Goal: Task Accomplishment & Management: Complete application form

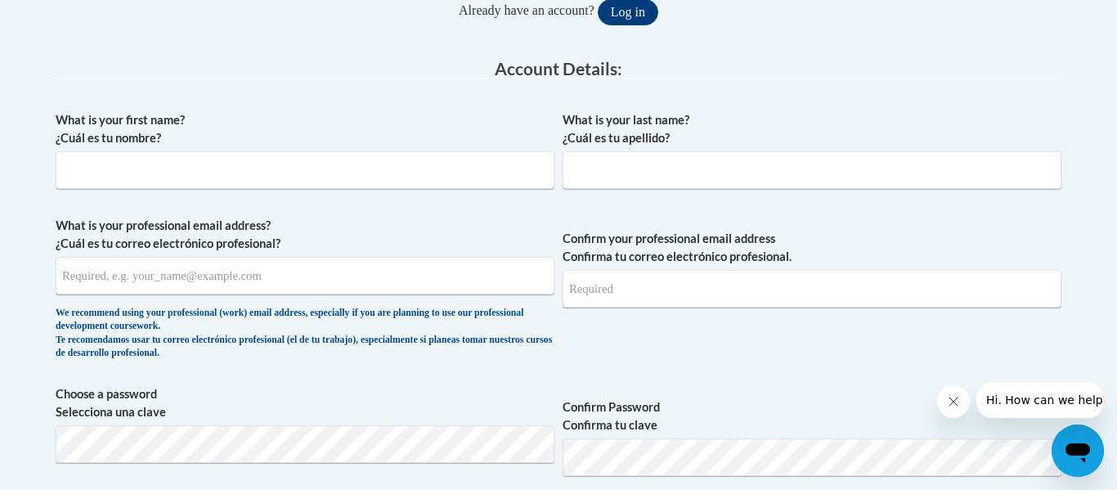
scroll to position [420, 0]
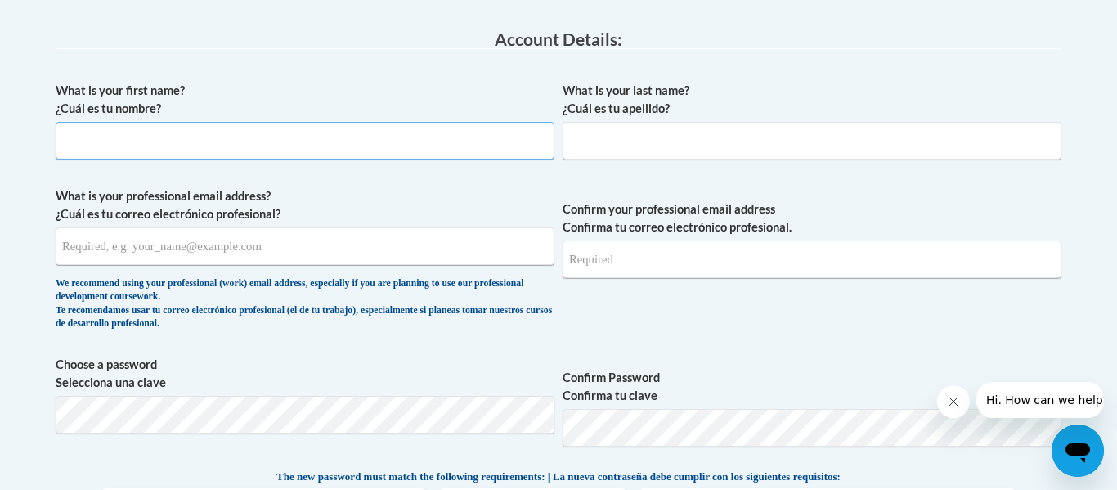
click at [334, 134] on input "What is your first name? ¿Cuál es tu nombre?" at bounding box center [305, 141] width 499 height 38
type input "Haylee"
type input "[PERSON_NAME]"
type input "[EMAIL_ADDRESS][DOMAIN_NAME]"
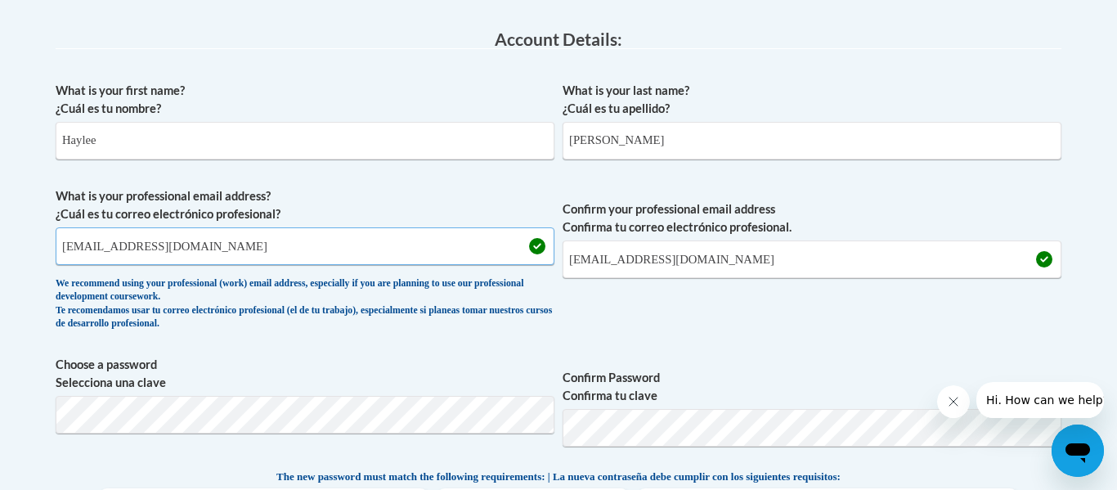
drag, startPoint x: 249, startPoint y: 239, endPoint x: 0, endPoint y: 213, distance: 250.7
type input "[EMAIL_ADDRESS][DOMAIN_NAME]"
drag, startPoint x: 719, startPoint y: 268, endPoint x: 331, endPoint y: 295, distance: 388.5
click at [331, 295] on span "What is your professional email address? ¿Cuál es tu correo electrónico profesi…" at bounding box center [559, 262] width 1006 height 151
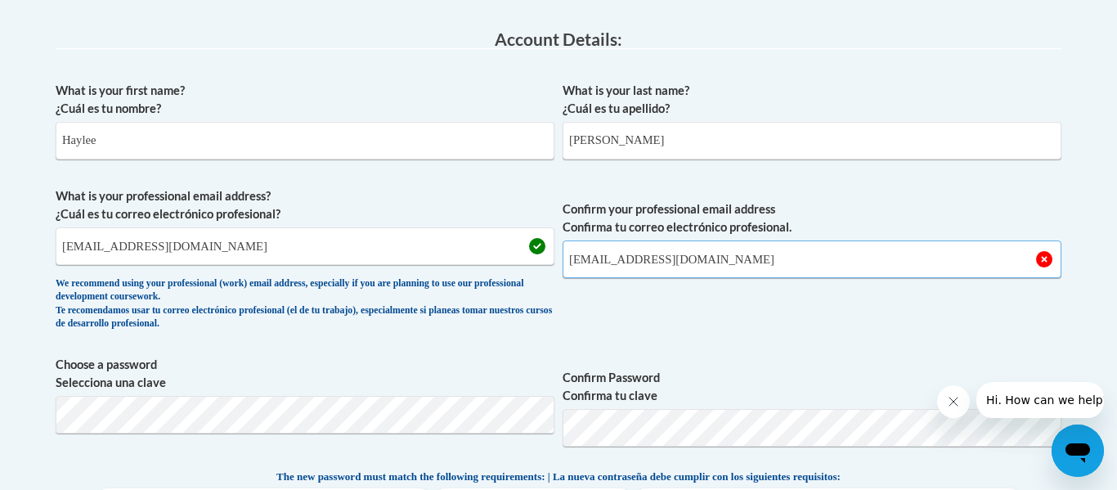
type input "[EMAIL_ADDRESS][DOMAIN_NAME]"
click at [270, 343] on div "What is your first name? ¿Cuál es tu nombre? [PERSON_NAME] What is your last na…" at bounding box center [559, 447] width 1006 height 746
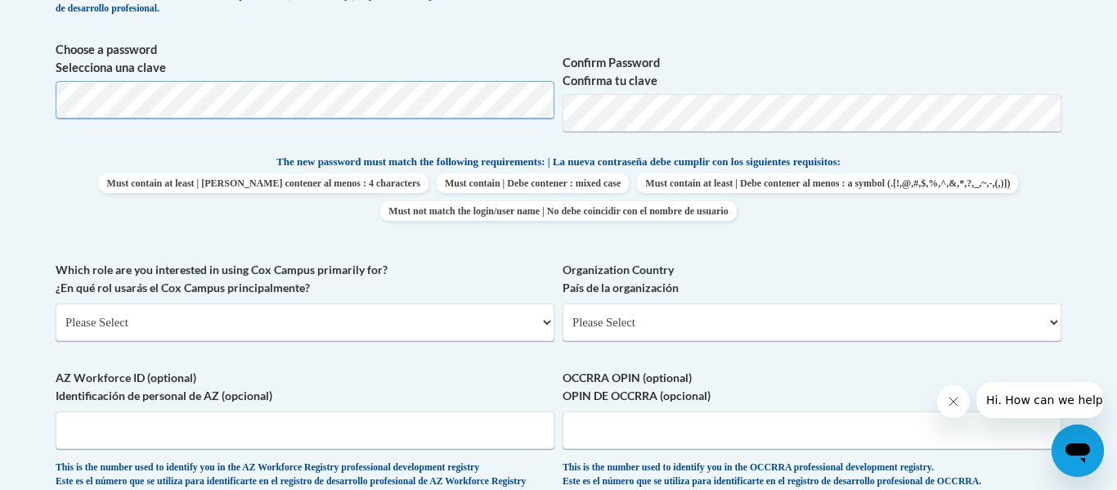
scroll to position [736, 0]
click at [379, 315] on select "Please Select College/University | Colegio/Universidad Community/Nonprofit Part…" at bounding box center [305, 321] width 499 height 38
select select "5a18ea06-2b54-4451-96f2-d152daf9eac5"
click at [56, 302] on select "Please Select College/University | Colegio/Universidad Community/Nonprofit Part…" at bounding box center [305, 321] width 499 height 38
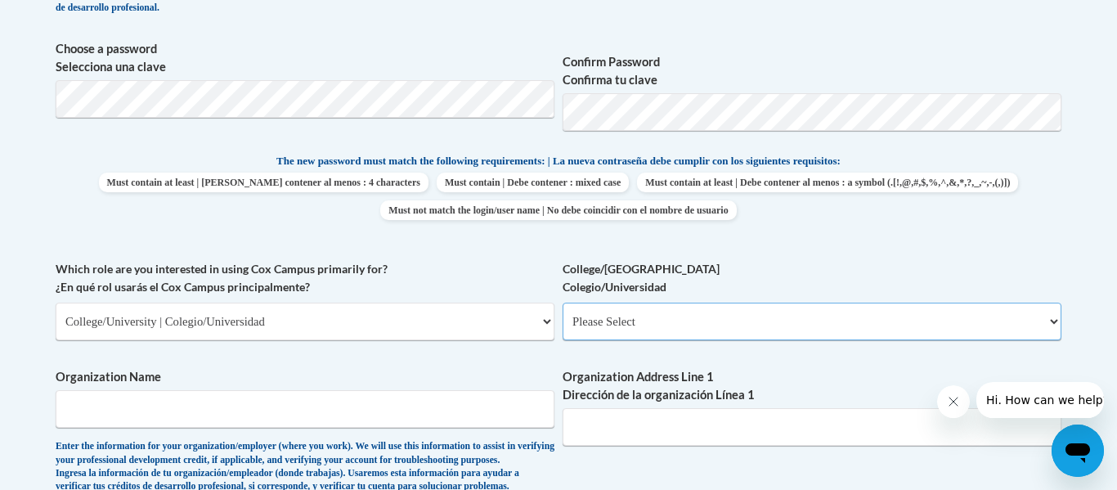
click at [653, 333] on select "Please Select College/University Staff | Empleado universitario College/Univers…" at bounding box center [811, 321] width 499 height 38
select select "99b32b07-cffc-426c-8bf6-0cd77760d84b"
click at [562, 302] on select "Please Select College/University Staff | Empleado universitario College/Univers…" at bounding box center [811, 321] width 499 height 38
click at [384, 401] on input "Organization Name" at bounding box center [305, 409] width 499 height 38
type input "[GEOGRAPHIC_DATA]"
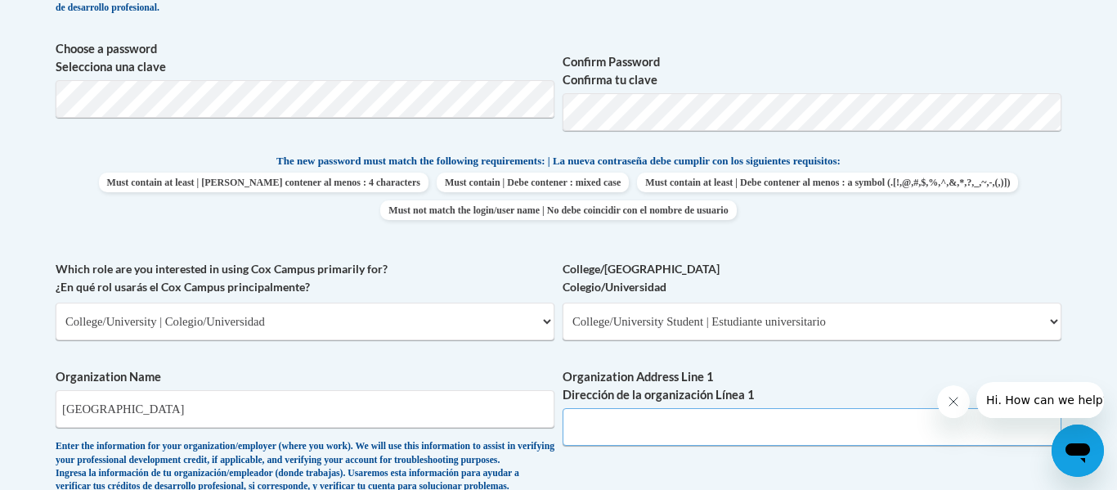
click at [623, 437] on input "Organization Address Line 1 Dirección de la organización Línea 1" at bounding box center [811, 427] width 499 height 38
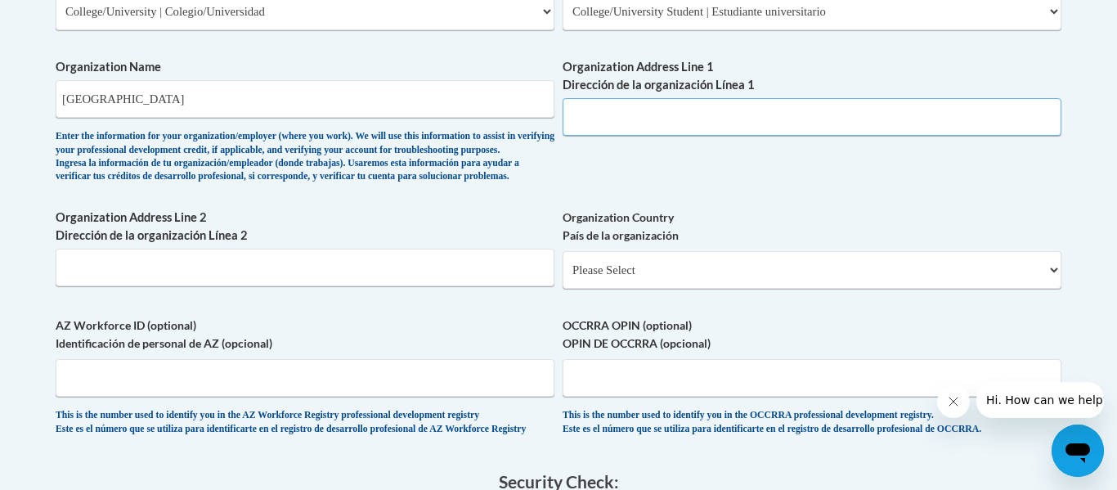
scroll to position [1057, 0]
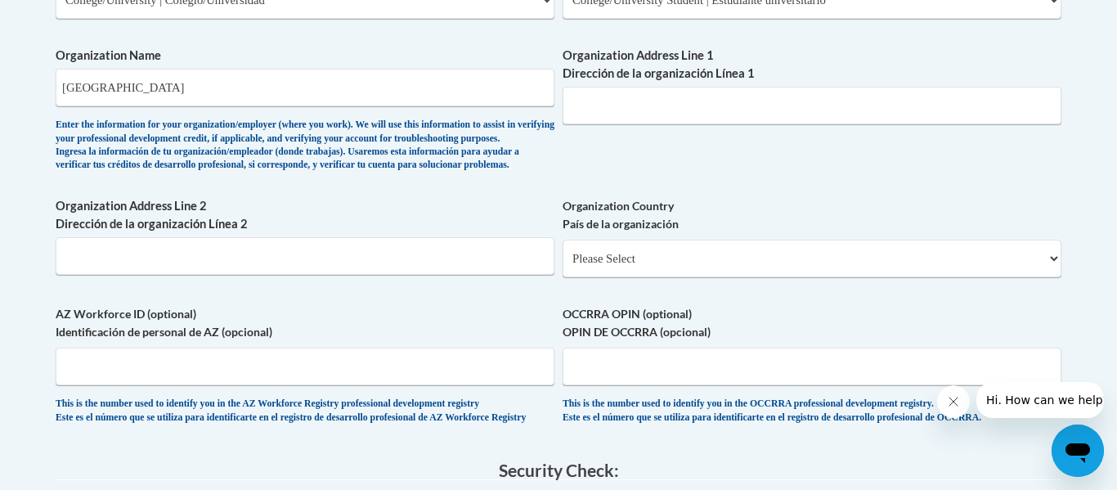
click at [517, 173] on div "Enter the information for your organization/employer (where you work). We will …" at bounding box center [305, 146] width 499 height 54
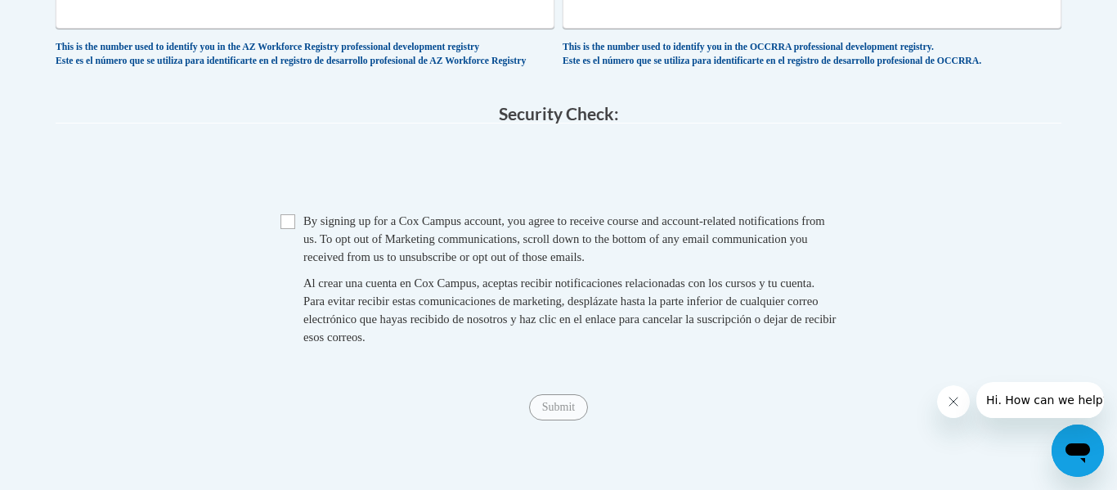
scroll to position [1410, 0]
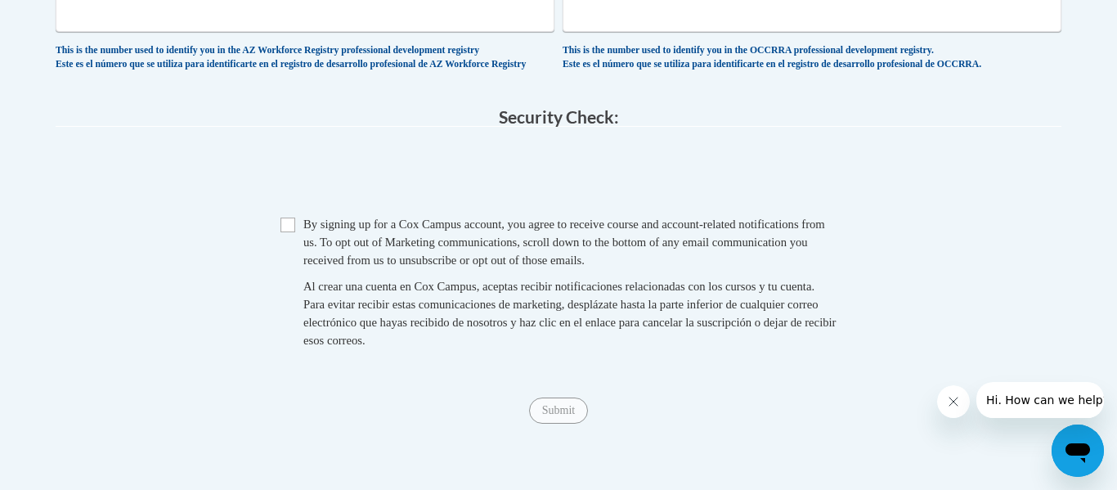
click at [360, 267] on span "By signing up for a Cox Campus account, you agree to receive course and account…" at bounding box center [564, 241] width 522 height 49
click at [290, 272] on span "Checkbox By signing up for a [PERSON_NAME] Campus account, you agree to receive…" at bounding box center [558, 290] width 556 height 150
click at [293, 232] on input "Checkbox" at bounding box center [287, 224] width 15 height 15
checkbox input "true"
click at [558, 423] on input "Submit" at bounding box center [558, 410] width 59 height 26
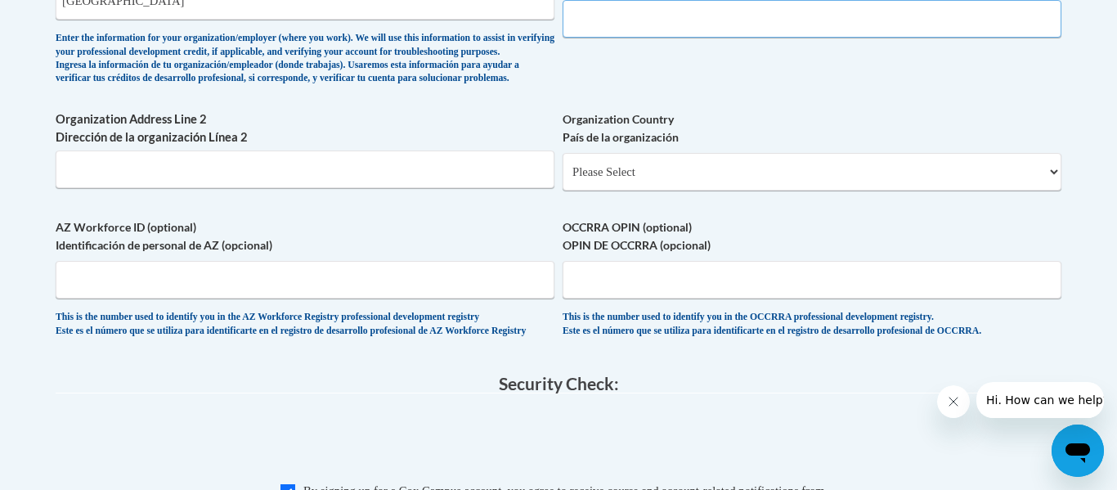
scroll to position [1093, 0]
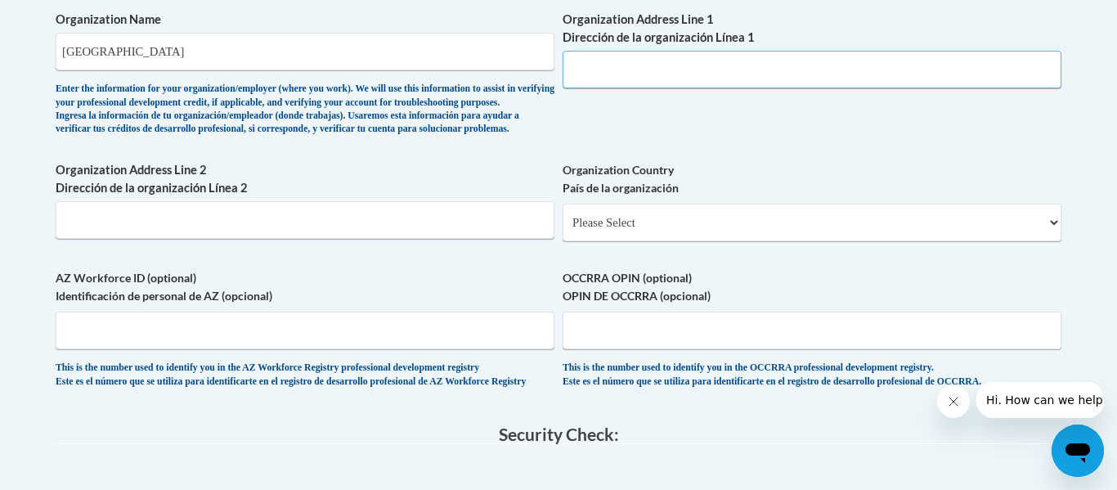
paste input "[STREET_ADDRESS][PERSON_NAME]"
type input "[STREET_ADDRESS][PERSON_NAME]"
click at [480, 239] on input "Organization Address Line 2 Dirección de la organización Línea 2" at bounding box center [305, 220] width 499 height 38
click at [674, 240] on select "Please Select [GEOGRAPHIC_DATA] | [GEOGRAPHIC_DATA] Outside of [GEOGRAPHIC_DATA…" at bounding box center [811, 223] width 499 height 38
select select "ad49bcad-a171-4b2e-b99c-48b446064914"
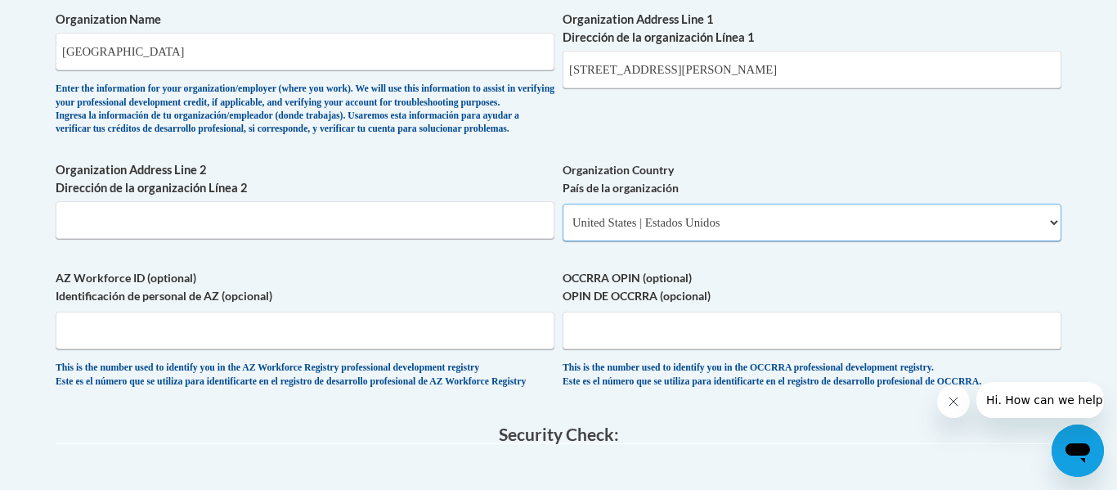
click at [562, 230] on select "Please Select [GEOGRAPHIC_DATA] | [GEOGRAPHIC_DATA] Outside of [GEOGRAPHIC_DATA…" at bounding box center [811, 223] width 499 height 38
select select
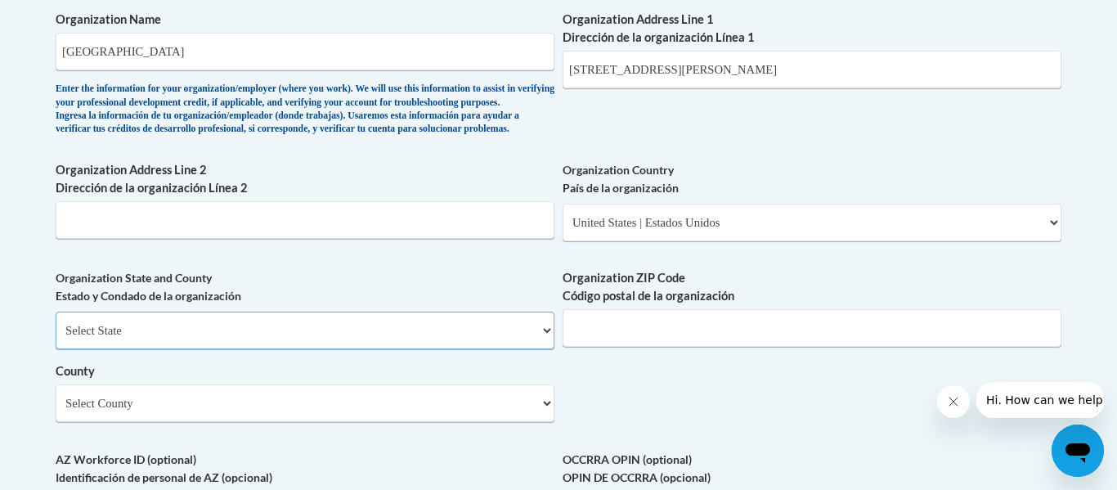
click at [332, 349] on select "Select State [US_STATE] [US_STATE] [US_STATE] [US_STATE] [US_STATE] [US_STATE] …" at bounding box center [305, 330] width 499 height 38
select select "[US_STATE]"
click at [56, 338] on select "Select State [US_STATE] [US_STATE] [US_STATE] [US_STATE] [US_STATE] [US_STATE] …" at bounding box center [305, 330] width 499 height 38
click at [656, 359] on div "Organization ZIP Code Código postal de la organización" at bounding box center [811, 314] width 499 height 90
click at [645, 347] on input "Organization ZIP Code Código postal de la organización" at bounding box center [811, 328] width 499 height 38
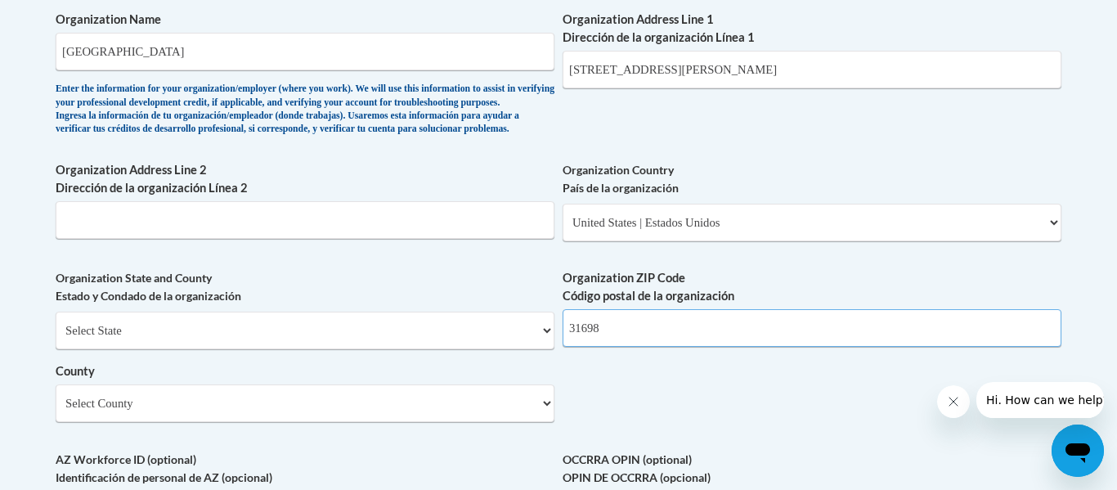
type input "31698"
click at [215, 422] on select "Select County Appling [PERSON_NAME] [PERSON_NAME] [PERSON_NAME] [PERSON_NAME] B…" at bounding box center [305, 403] width 499 height 38
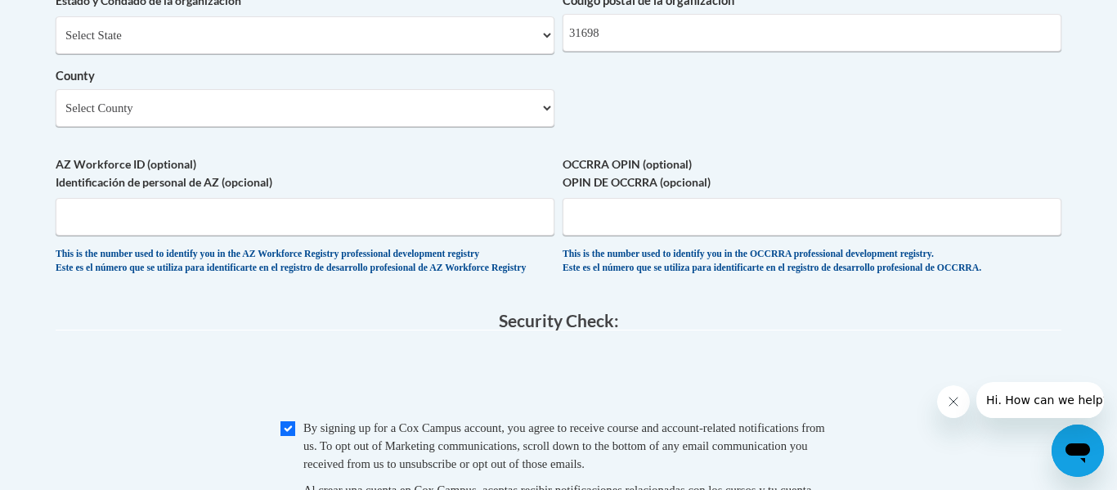
scroll to position [1389, 0]
click at [434, 126] on select "Select County Appling [PERSON_NAME] [PERSON_NAME] [PERSON_NAME] [PERSON_NAME] B…" at bounding box center [305, 107] width 499 height 38
click at [56, 115] on select "Select County Appling [PERSON_NAME] [PERSON_NAME] [PERSON_NAME] [PERSON_NAME] B…" at bounding box center [305, 107] width 499 height 38
click at [147, 126] on select "Select County Appling [PERSON_NAME] [PERSON_NAME] [PERSON_NAME] [PERSON_NAME] B…" at bounding box center [305, 107] width 499 height 38
select select "Lowndes"
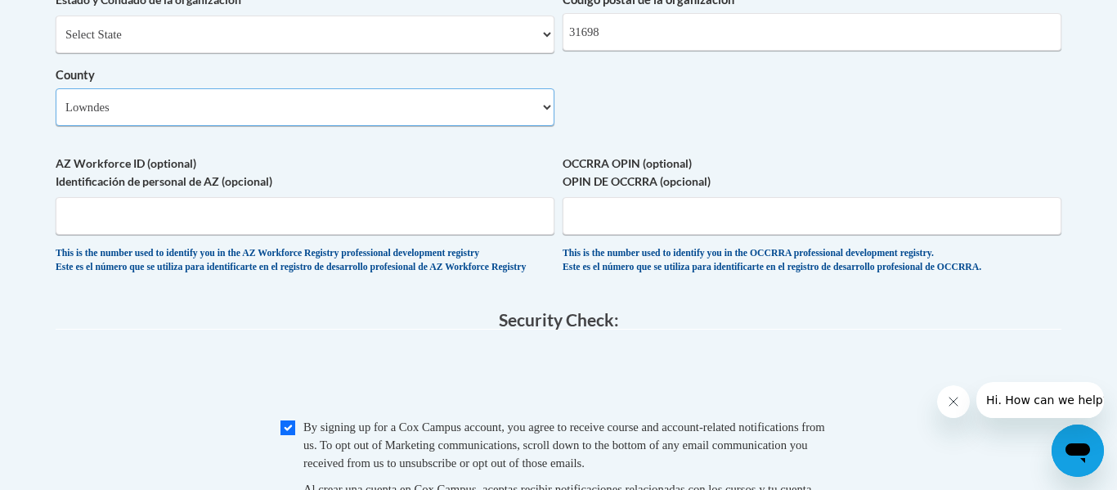
click at [56, 115] on select "Select County Appling [PERSON_NAME] [PERSON_NAME] [PERSON_NAME] [PERSON_NAME] B…" at bounding box center [305, 107] width 499 height 38
click at [166, 410] on span at bounding box center [559, 378] width 1006 height 64
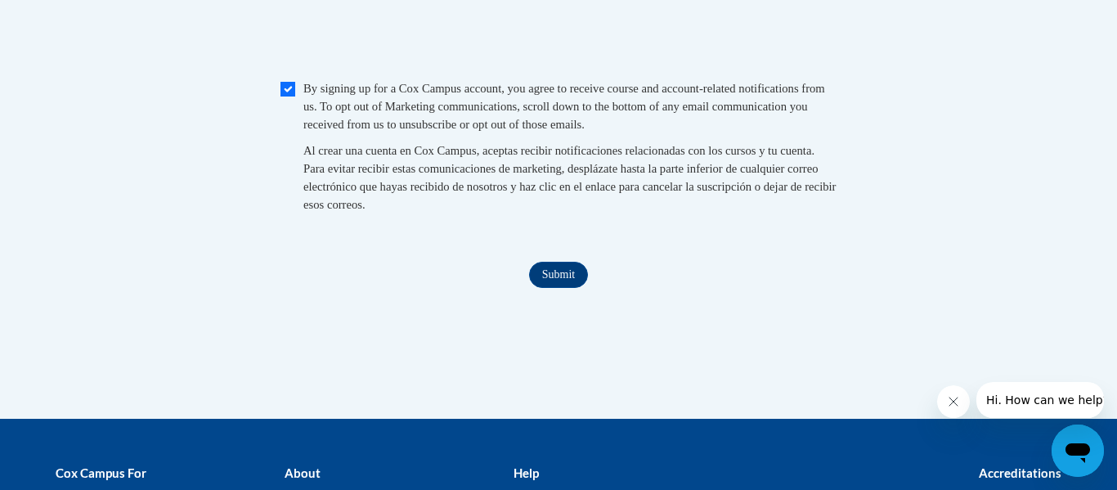
scroll to position [1742, 0]
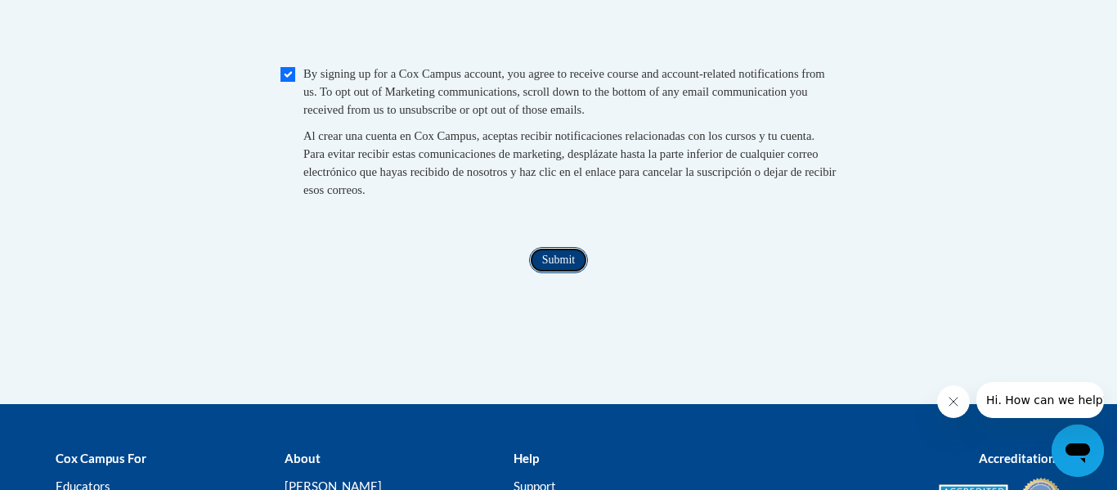
click at [571, 273] on input "Submit" at bounding box center [558, 260] width 59 height 26
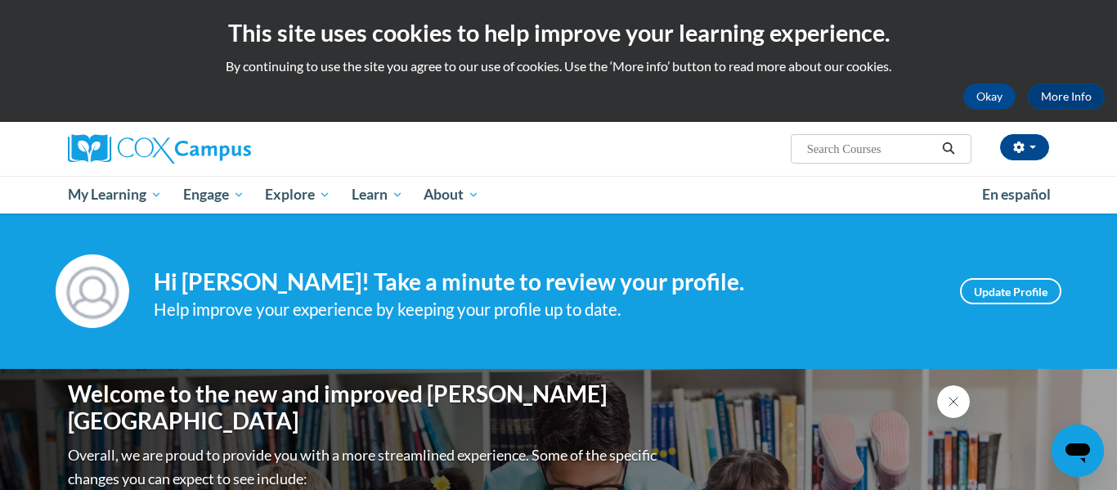
click at [835, 146] on input "Search..." at bounding box center [870, 149] width 131 height 20
type input "scorborough"
click at [944, 150] on icon "Search" at bounding box center [949, 148] width 12 height 12
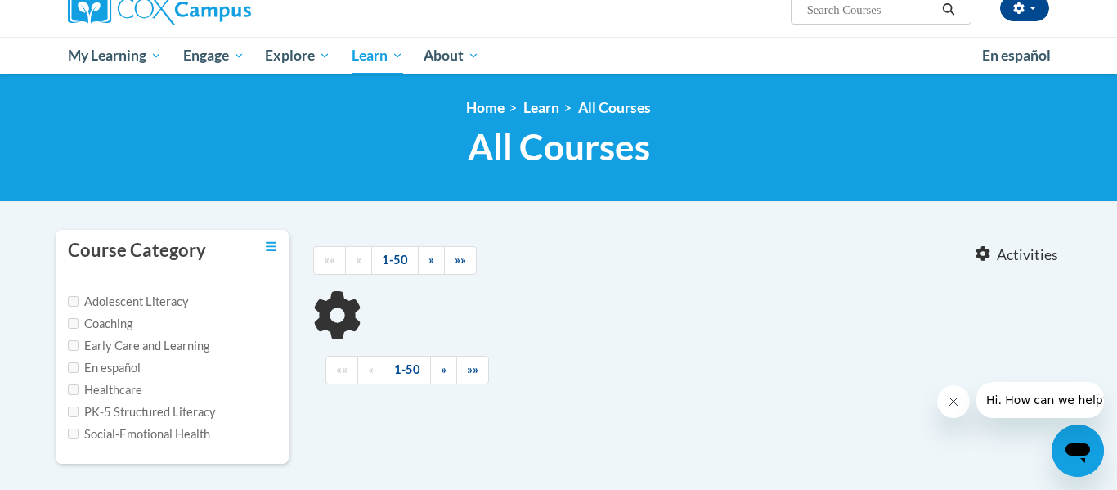
type input "scorborough"
